Goal: Task Accomplishment & Management: Complete application form

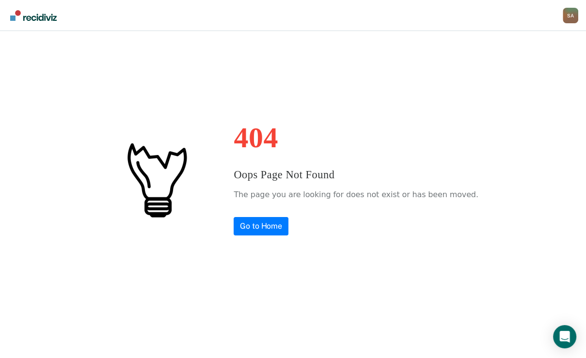
click at [563, 16] on div "S A" at bounding box center [571, 16] width 16 height 16
click at [490, 55] on link "Go to PSI Case Dashboard" at bounding box center [530, 51] width 81 height 8
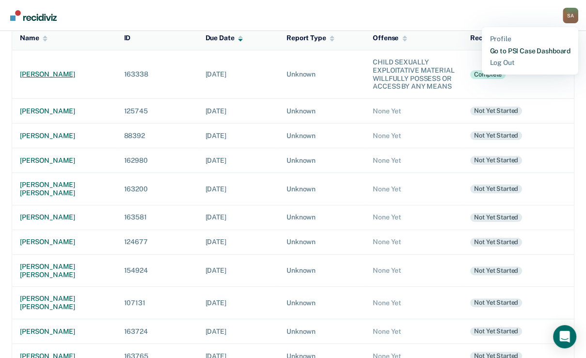
scroll to position [116, 0]
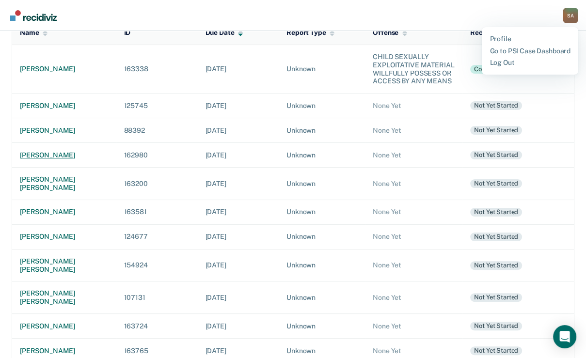
click at [72, 159] on div "[PERSON_NAME]" at bounding box center [64, 155] width 89 height 8
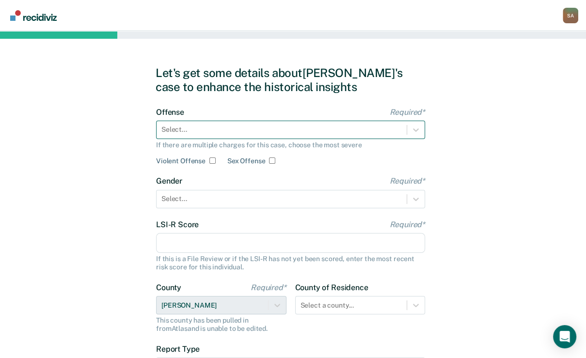
click at [229, 135] on div at bounding box center [281, 130] width 240 height 10
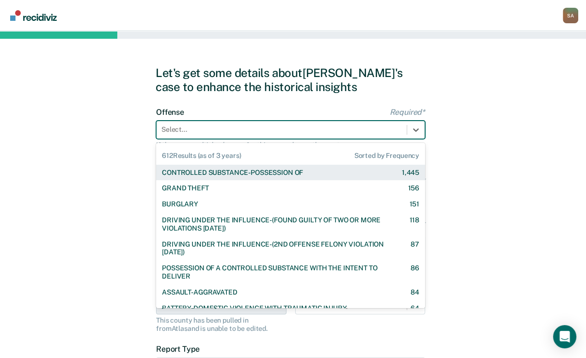
click at [231, 177] on div "CONTROLLED SUBSTANCE-POSSESSION OF" at bounding box center [232, 173] width 141 height 8
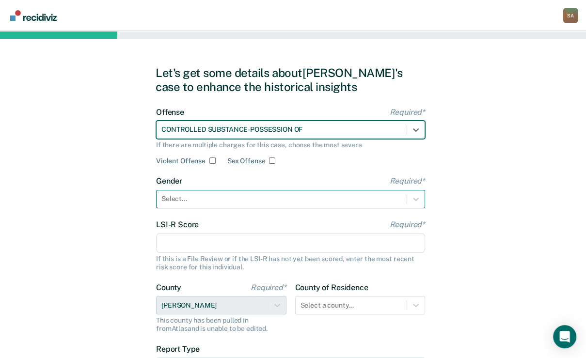
click at [209, 204] on div at bounding box center [281, 199] width 240 height 10
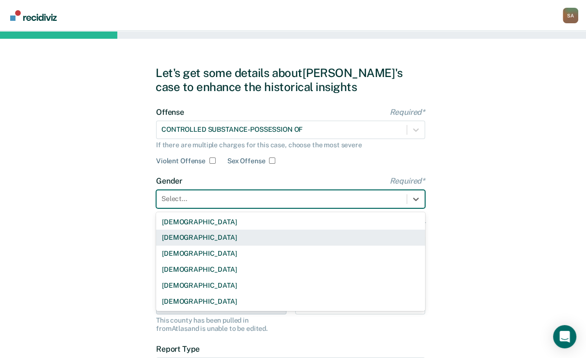
click at [202, 246] on div "[DEMOGRAPHIC_DATA]" at bounding box center [290, 238] width 269 height 16
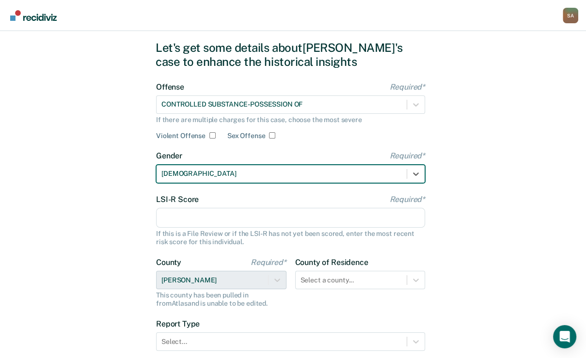
scroll to position [39, 0]
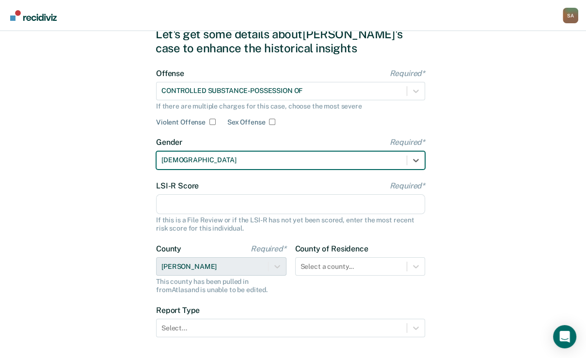
click at [204, 215] on input "LSI-R Score Required*" at bounding box center [290, 204] width 269 height 20
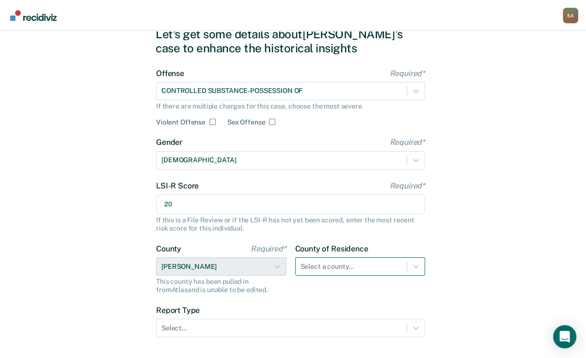
type input "20"
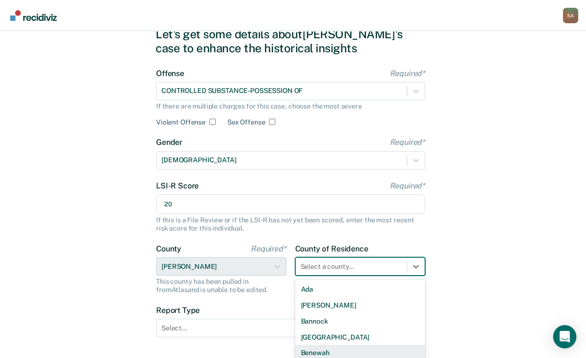
scroll to position [142, 0]
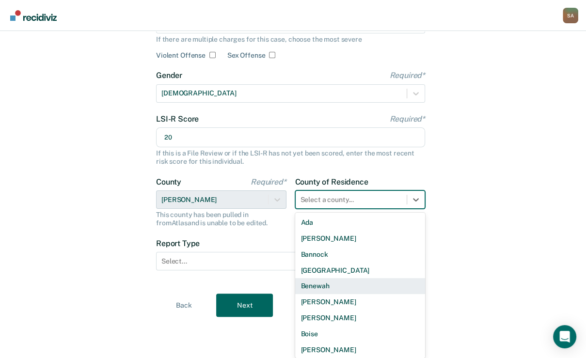
click at [355, 209] on div "44 results available. Use Up and Down to choose options, press Enter to select …" at bounding box center [360, 200] width 130 height 18
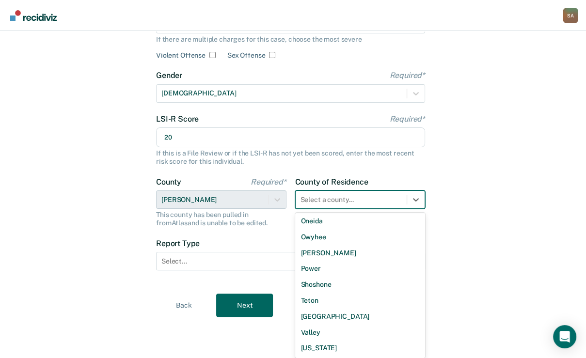
scroll to position [582, 0]
click at [344, 261] on div "[PERSON_NAME]" at bounding box center [360, 253] width 130 height 16
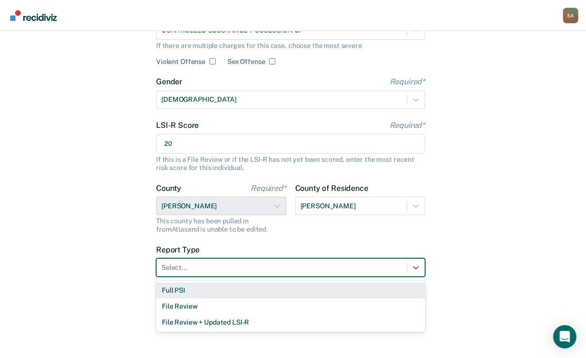
click at [265, 273] on div at bounding box center [281, 268] width 240 height 10
click at [257, 299] on div "Full PSI" at bounding box center [290, 291] width 269 height 16
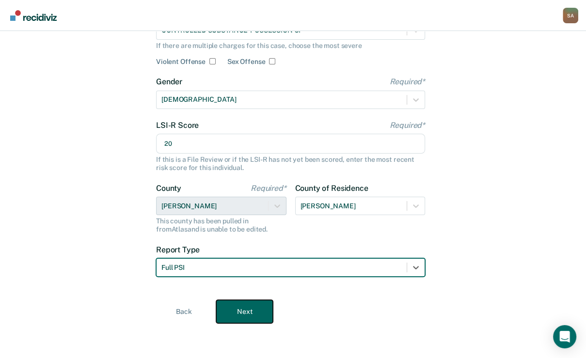
click at [254, 318] on button "Next" at bounding box center [244, 311] width 57 height 23
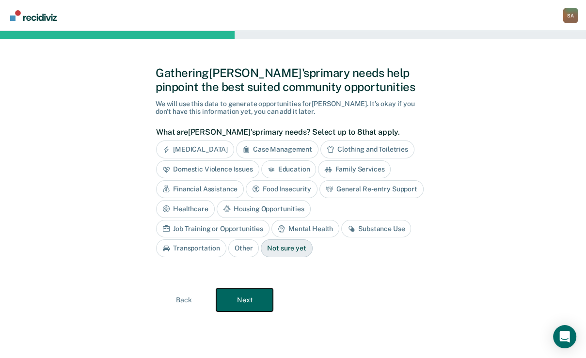
scroll to position [53, 0]
click at [310, 141] on div "Case Management" at bounding box center [277, 150] width 82 height 18
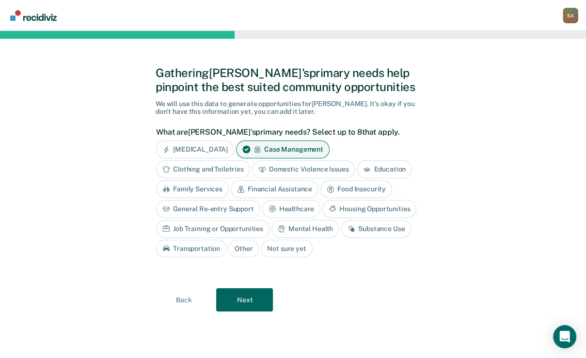
click at [319, 180] on div "Financial Assistance" at bounding box center [275, 189] width 88 height 18
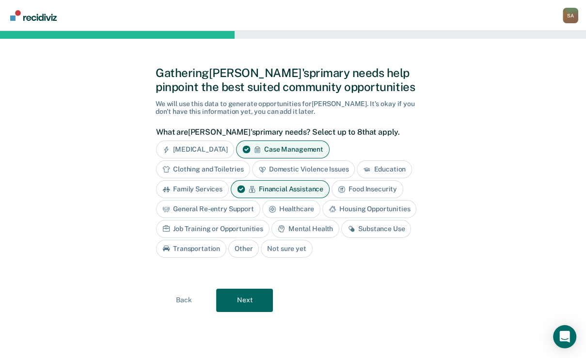
click at [341, 238] on div "Substance Use" at bounding box center [376, 229] width 70 height 18
click at [262, 309] on button "Next" at bounding box center [244, 300] width 57 height 23
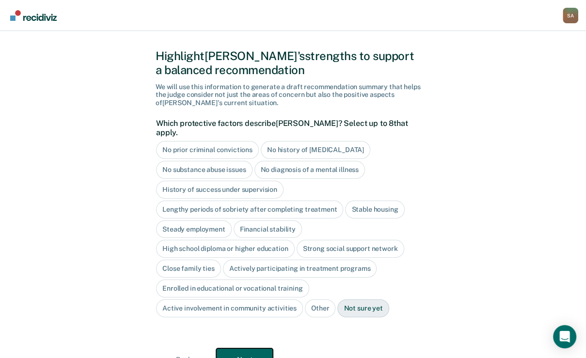
scroll to position [0, 0]
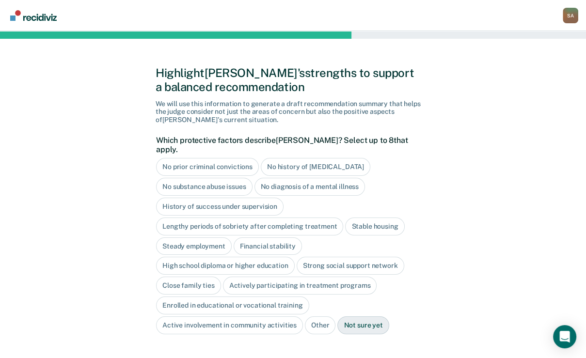
click at [334, 176] on div "No history of [MEDICAL_DATA]" at bounding box center [316, 167] width 110 height 18
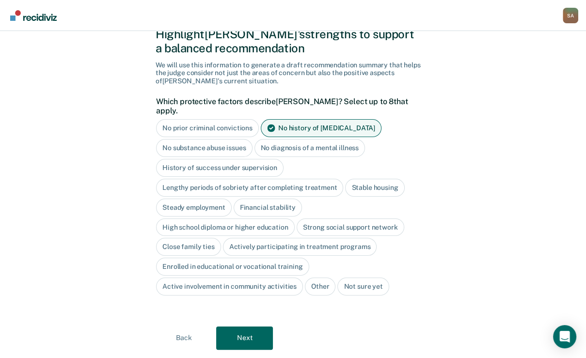
scroll to position [78, 0]
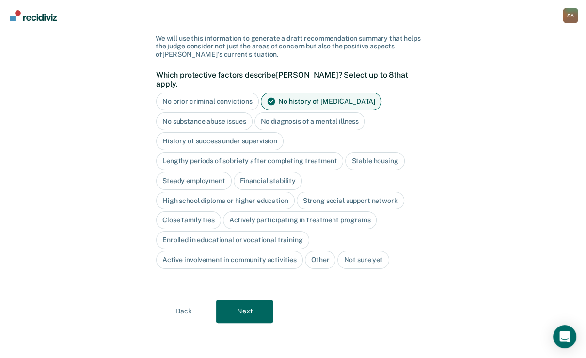
click at [345, 170] on div "Stable housing" at bounding box center [374, 161] width 59 height 18
click at [221, 212] on div "Close family ties" at bounding box center [188, 221] width 65 height 18
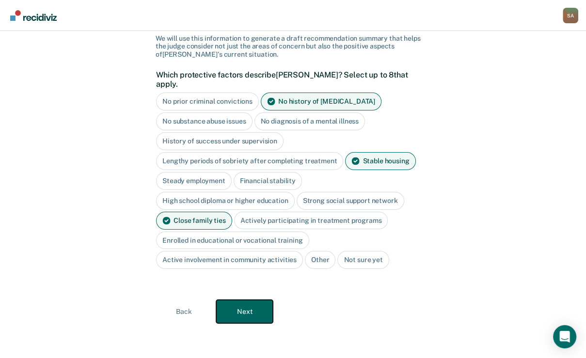
click at [249, 307] on button "Next" at bounding box center [244, 311] width 57 height 23
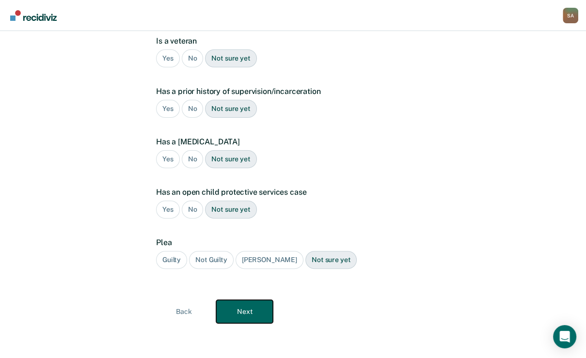
scroll to position [54, 0]
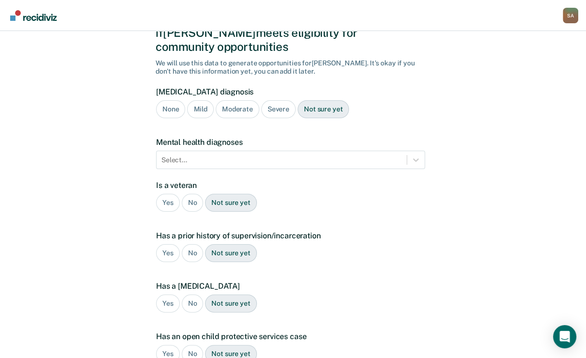
click at [296, 118] on div "Severe" at bounding box center [278, 109] width 34 height 18
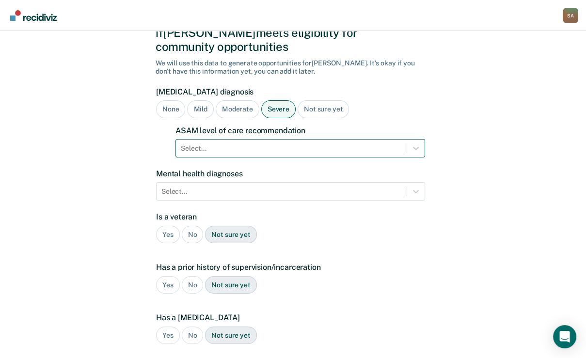
click at [287, 154] on div at bounding box center [291, 148] width 221 height 10
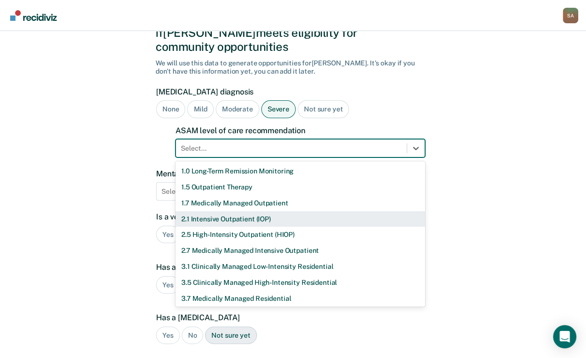
click at [279, 227] on div "2.1 Intensive Outpatient (IOP)" at bounding box center [300, 219] width 250 height 16
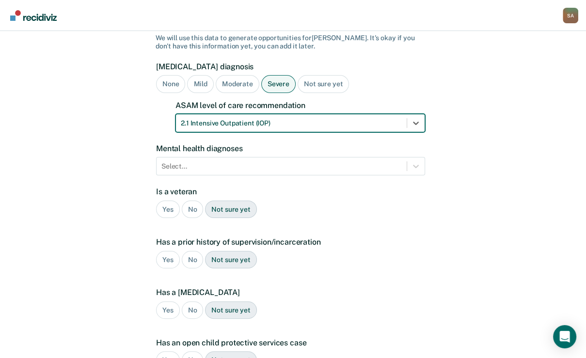
scroll to position [93, 0]
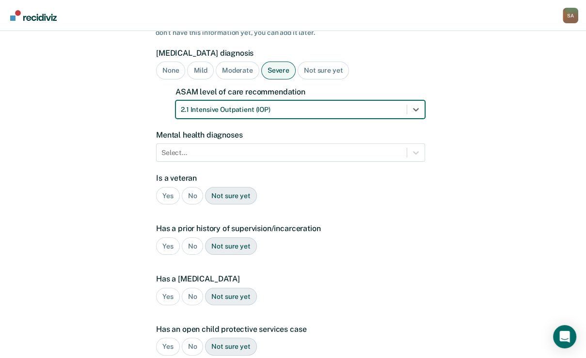
click at [277, 194] on form "[MEDICAL_DATA] diagnosis None Mild Moderate Severe Not sure yet ASAM level of c…" at bounding box center [290, 236] width 269 height 377
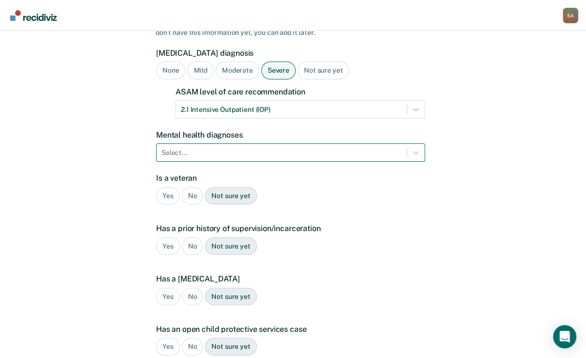
click at [277, 160] on div "Select..." at bounding box center [282, 153] width 250 height 14
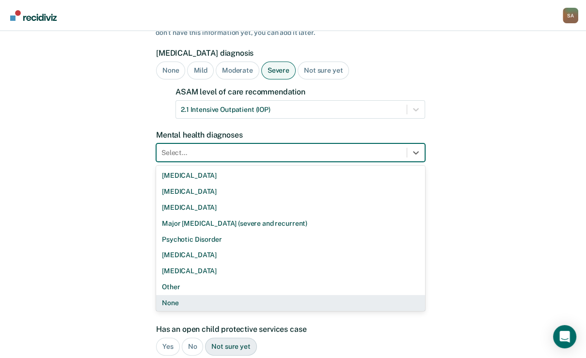
scroll to position [19, 0]
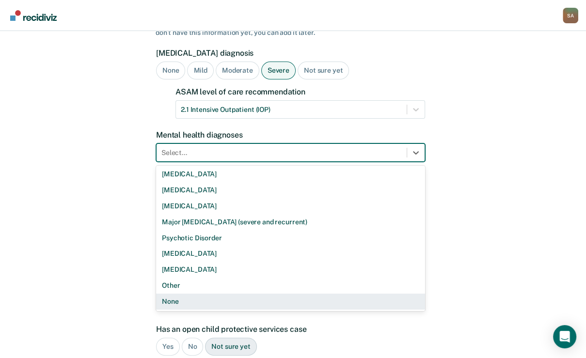
click at [250, 310] on div "None" at bounding box center [290, 302] width 269 height 16
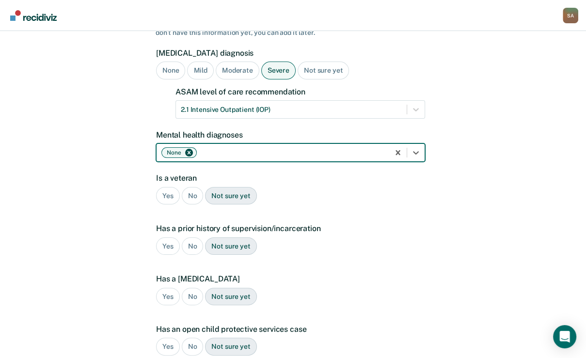
click at [197, 205] on div "No" at bounding box center [193, 196] width 22 height 18
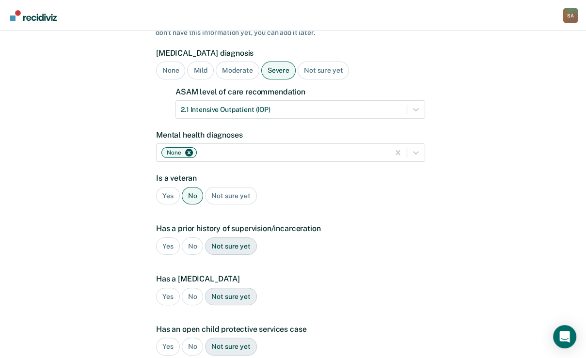
click at [176, 255] on div "Yes" at bounding box center [168, 247] width 24 height 18
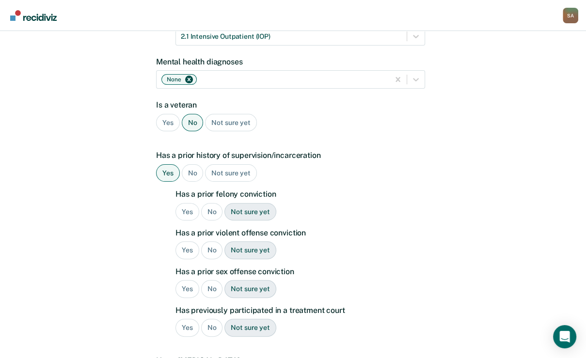
scroll to position [171, 0]
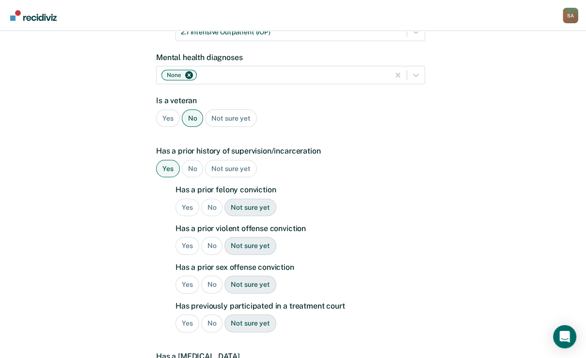
click at [220, 217] on div "No" at bounding box center [212, 208] width 22 height 18
click at [218, 255] on div "No" at bounding box center [212, 246] width 22 height 18
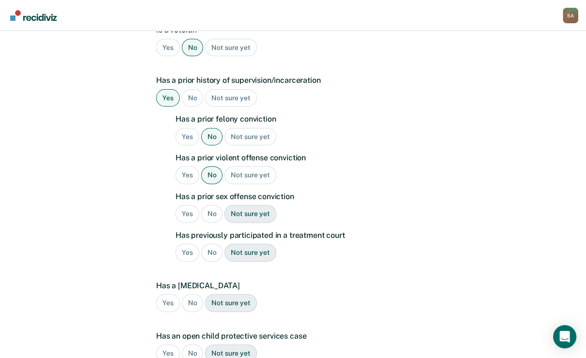
scroll to position [248, 0]
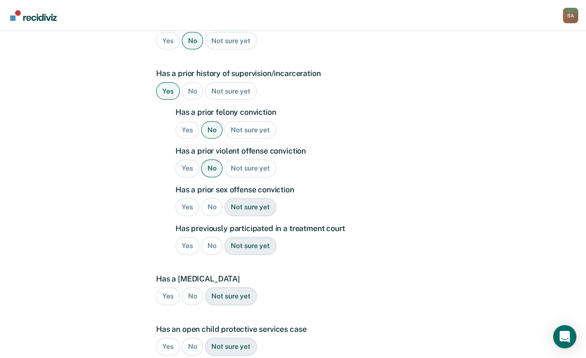
click at [213, 216] on div "No" at bounding box center [212, 207] width 22 height 18
click at [207, 255] on div "No" at bounding box center [212, 246] width 22 height 18
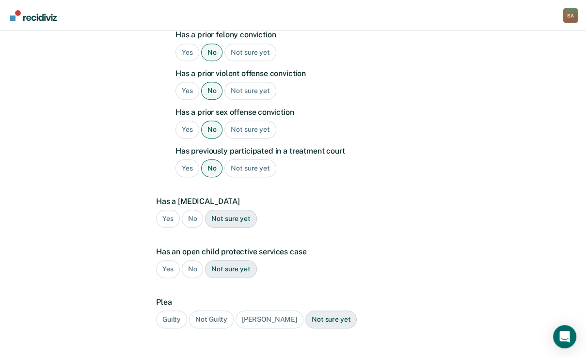
click at [201, 228] on div "No" at bounding box center [193, 219] width 22 height 18
click at [201, 278] on div "No" at bounding box center [193, 269] width 22 height 18
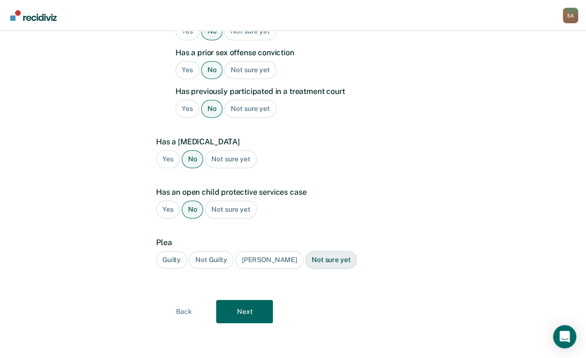
scroll to position [454, 0]
click at [161, 254] on div "Guilty" at bounding box center [171, 260] width 31 height 18
click at [234, 305] on button "Next" at bounding box center [244, 311] width 57 height 23
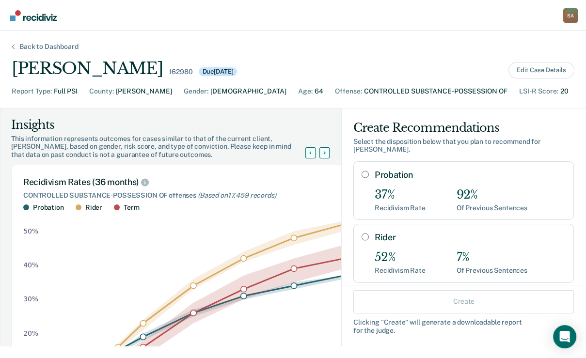
click at [362, 178] on input "Probation" at bounding box center [365, 175] width 7 height 8
radio input "true"
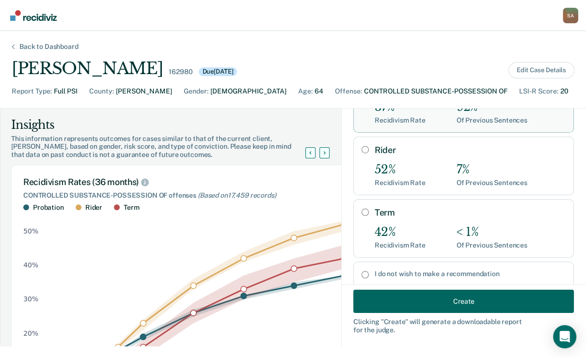
scroll to position [116, 0]
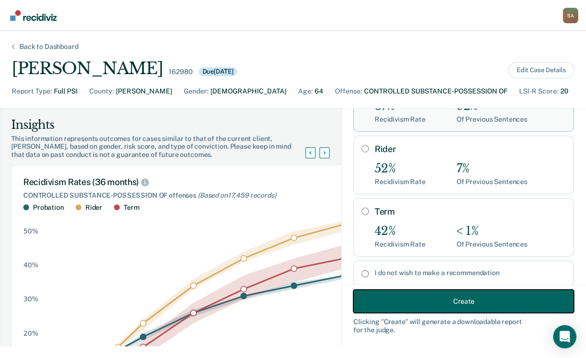
click at [396, 290] on button "Create" at bounding box center [463, 301] width 221 height 23
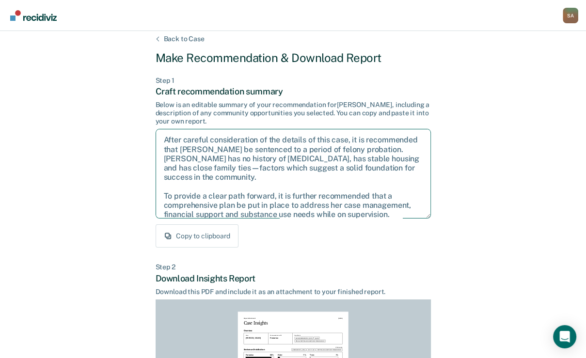
scroll to position [97, 0]
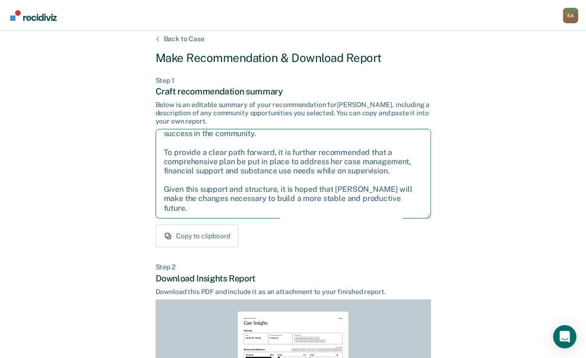
drag, startPoint x: 166, startPoint y: 180, endPoint x: 493, endPoint y: 314, distance: 353.3
click at [493, 314] on div "Back to Case Make Recommendation & Download Report Step 1 Craft recommendation …" at bounding box center [293, 284] width 586 height 522
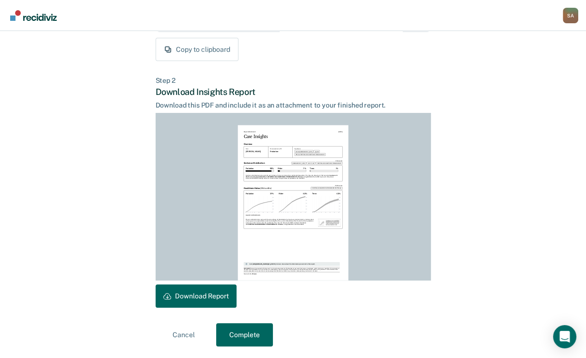
scroll to position [253, 0]
click at [242, 338] on button "Complete" at bounding box center [244, 334] width 57 height 23
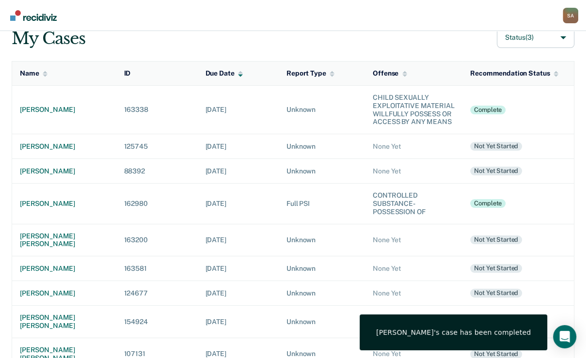
scroll to position [78, 0]
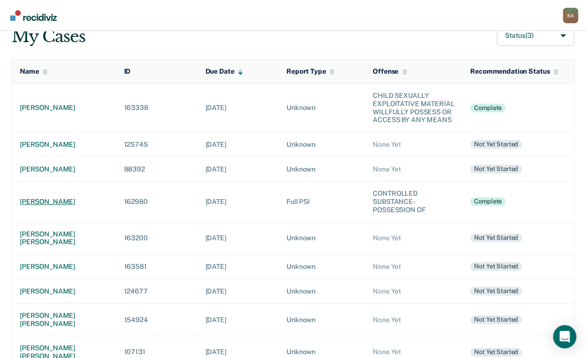
click at [48, 206] on div "[PERSON_NAME]" at bounding box center [64, 202] width 89 height 8
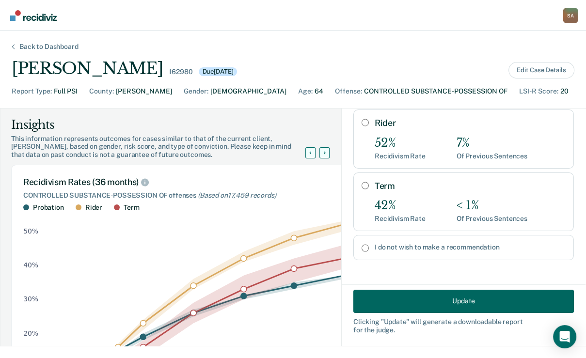
scroll to position [204, 0]
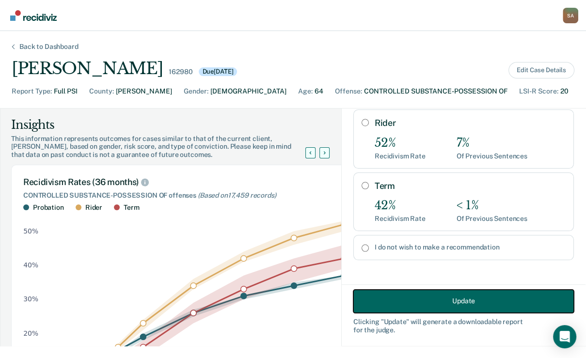
click at [417, 301] on button "Update" at bounding box center [463, 301] width 221 height 23
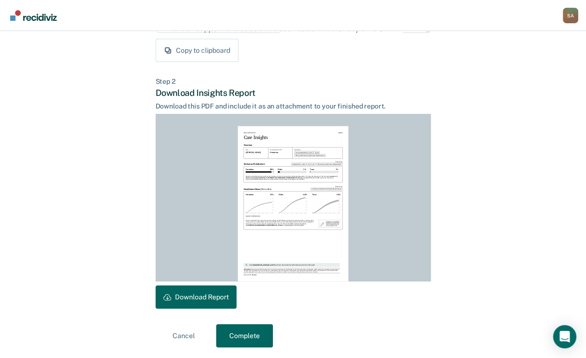
scroll to position [253, 0]
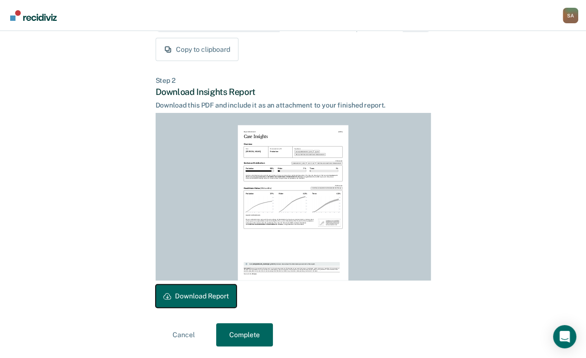
click at [228, 289] on button "Download Report" at bounding box center [196, 296] width 81 height 23
